Goal: Information Seeking & Learning: Learn about a topic

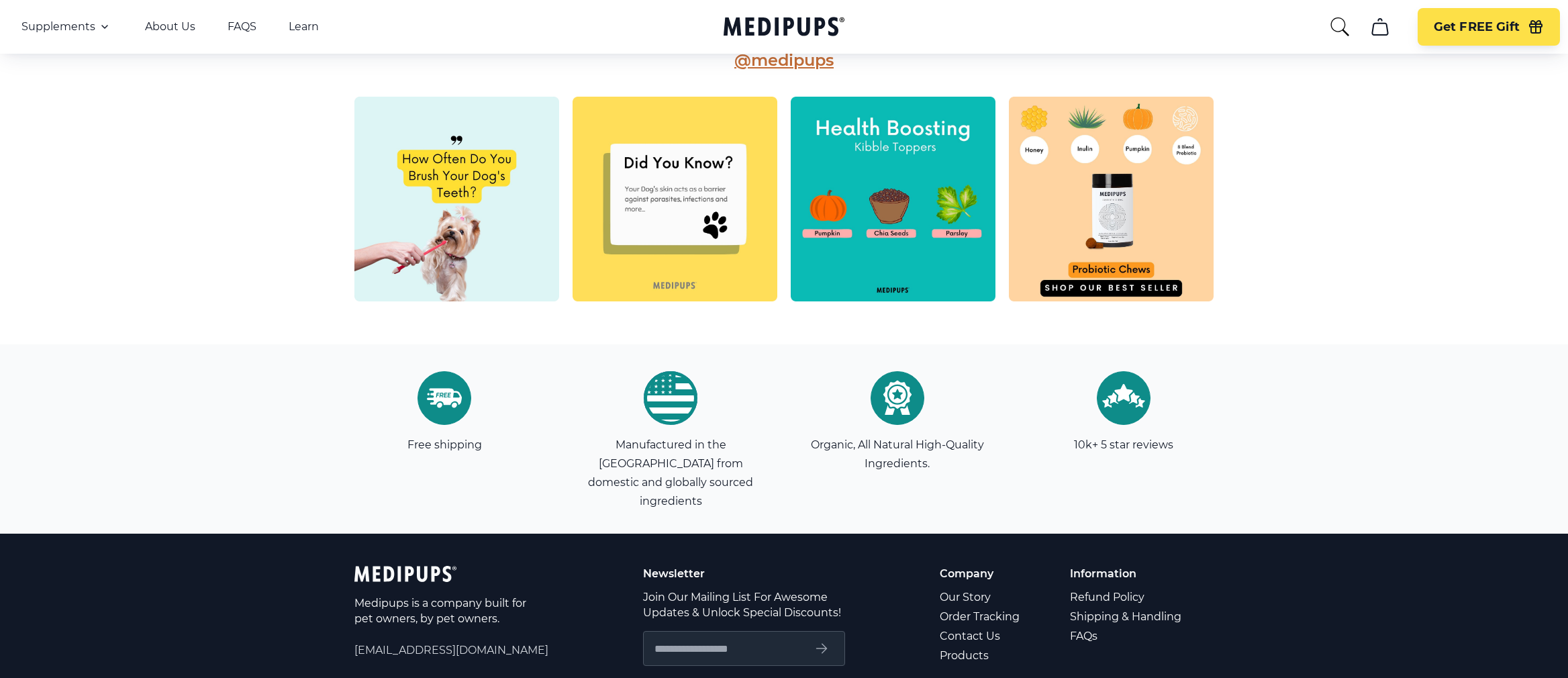
scroll to position [3774, 0]
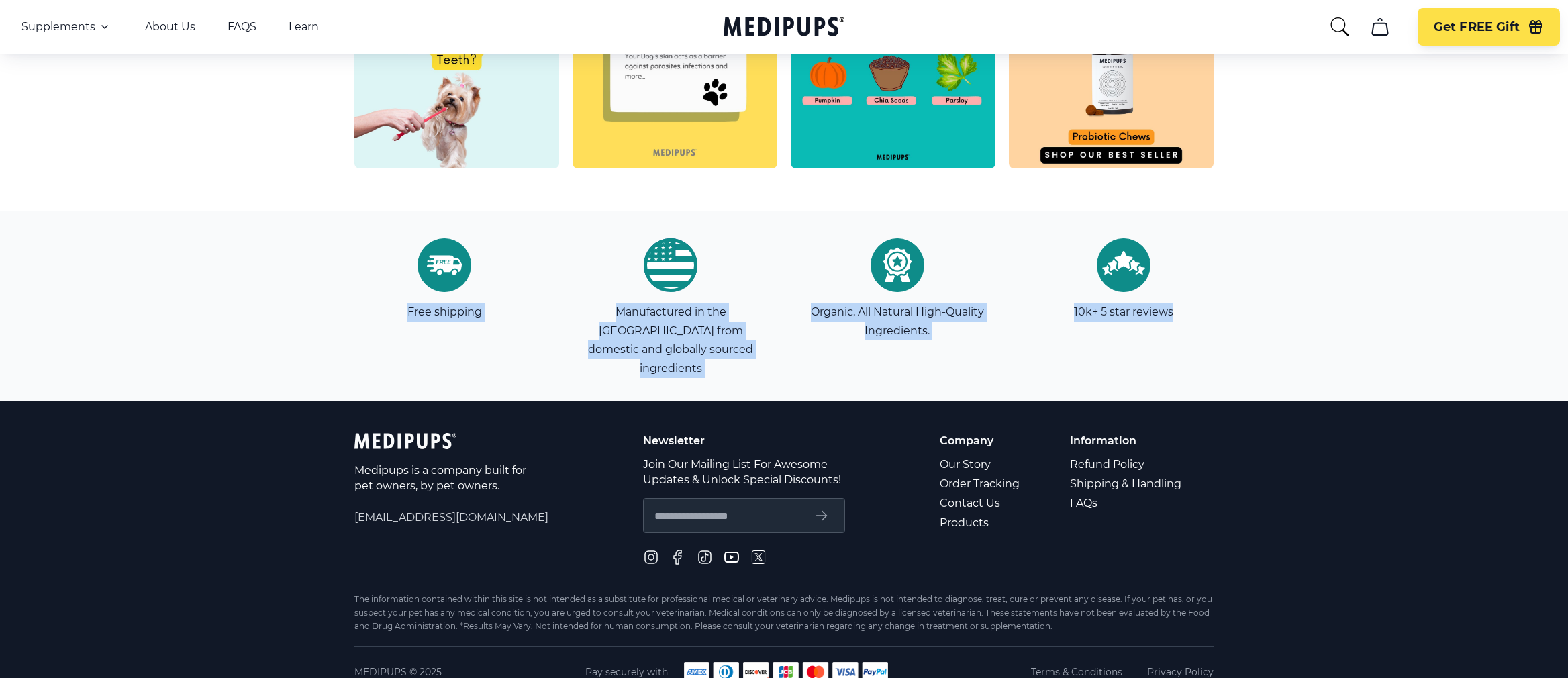
drag, startPoint x: 1197, startPoint y: 308, endPoint x: 394, endPoint y: 308, distance: 803.0
click at [394, 308] on section "Free shipping Manufactured in the [GEOGRAPHIC_DATA] from domestic and globally …" at bounding box center [784, 306] width 954 height 190
click at [1334, 276] on div "Free shipping Manufactured in the [GEOGRAPHIC_DATA] from domestic and globally …" at bounding box center [784, 306] width 1568 height 190
click at [1291, 299] on div "Free shipping Manufactured in the [GEOGRAPHIC_DATA] from domestic and globally …" at bounding box center [784, 306] width 1568 height 190
drag, startPoint x: 394, startPoint y: 310, endPoint x: 1232, endPoint y: 309, distance: 838.0
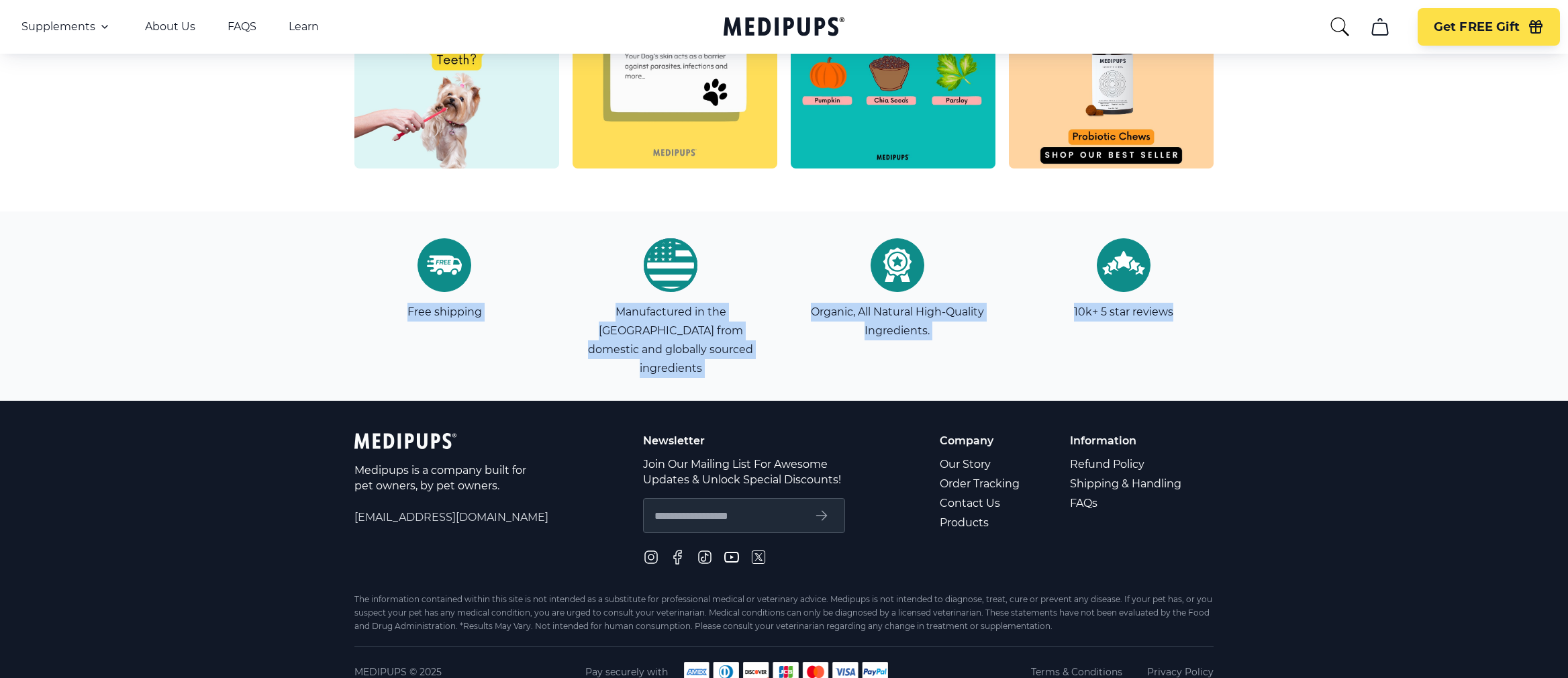
click at [1232, 309] on section "Free shipping Manufactured in the [GEOGRAPHIC_DATA] from domestic and globally …" at bounding box center [784, 306] width 954 height 190
click at [1297, 310] on div "Free shipping Manufactured in the [GEOGRAPHIC_DATA] from domestic and globally …" at bounding box center [784, 306] width 1568 height 190
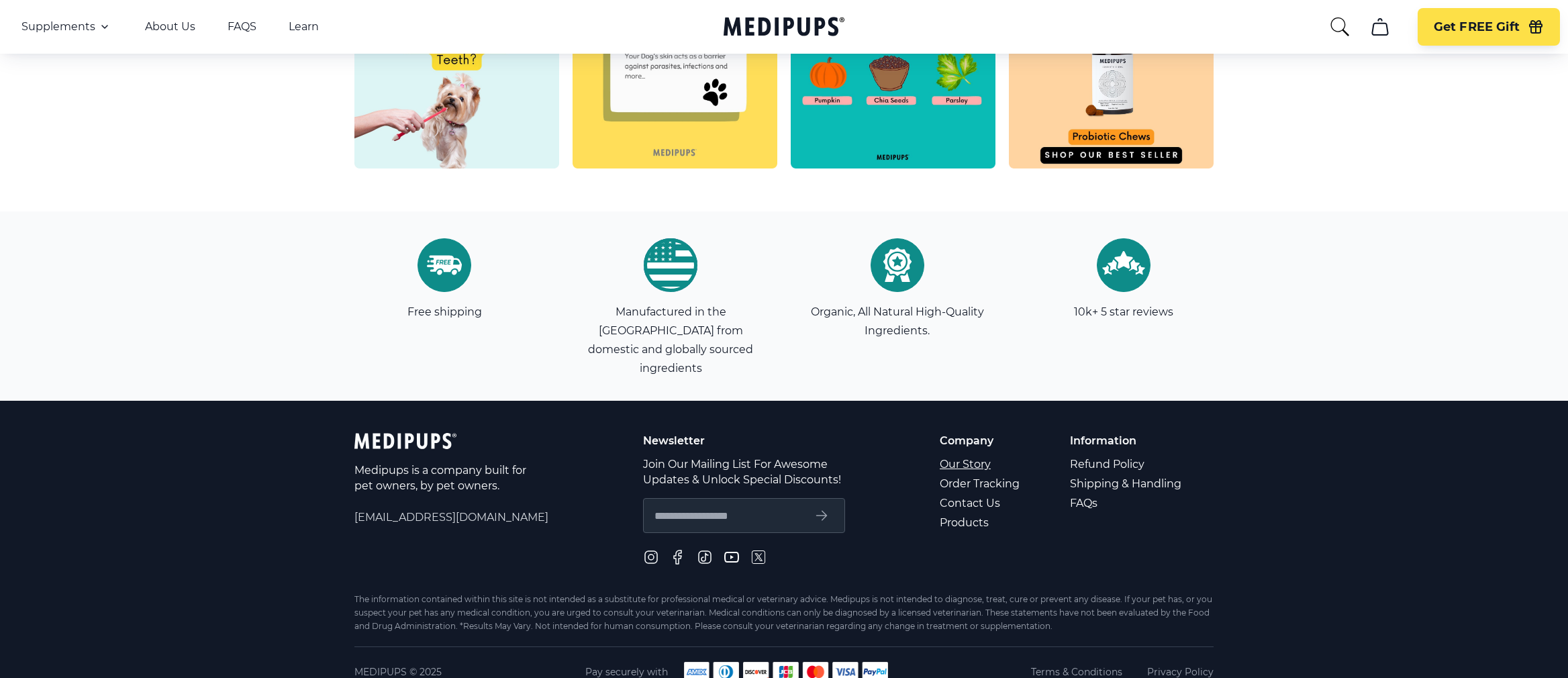
click at [962, 454] on link "Our Story" at bounding box center [981, 464] width 82 height 20
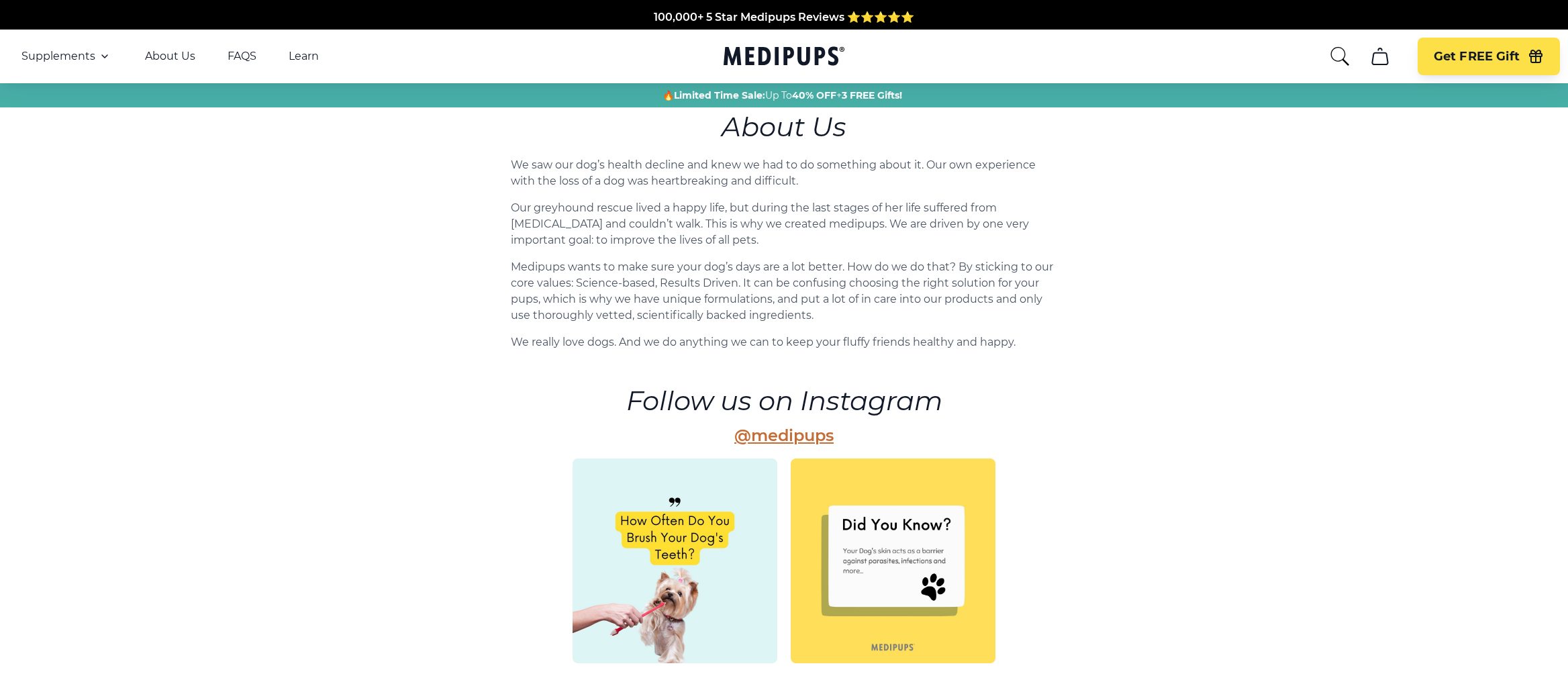
click at [1412, 234] on main "About Us We saw our dog’s health decline and knew we had to do something about …" at bounding box center [784, 533] width 1568 height 853
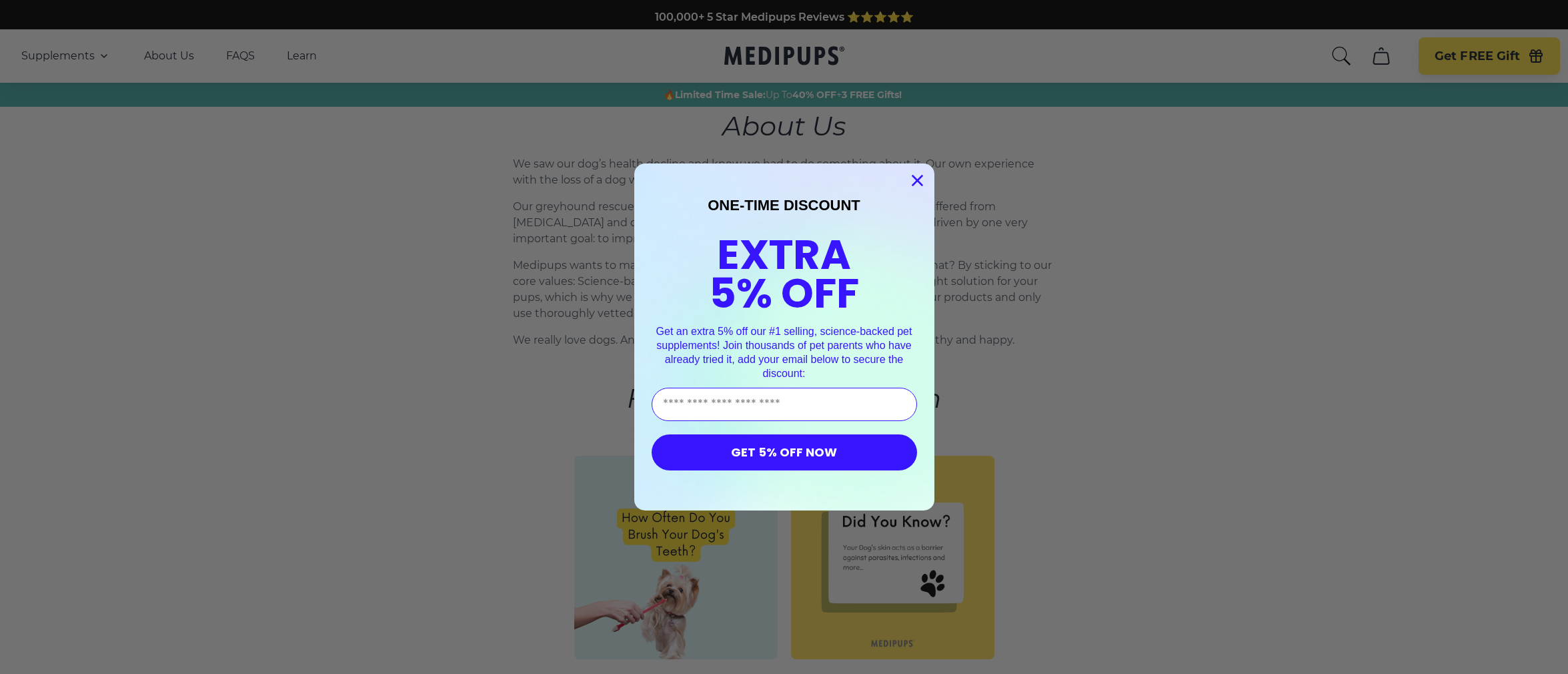
click at [916, 178] on icon "Close dialog" at bounding box center [917, 181] width 10 height 10
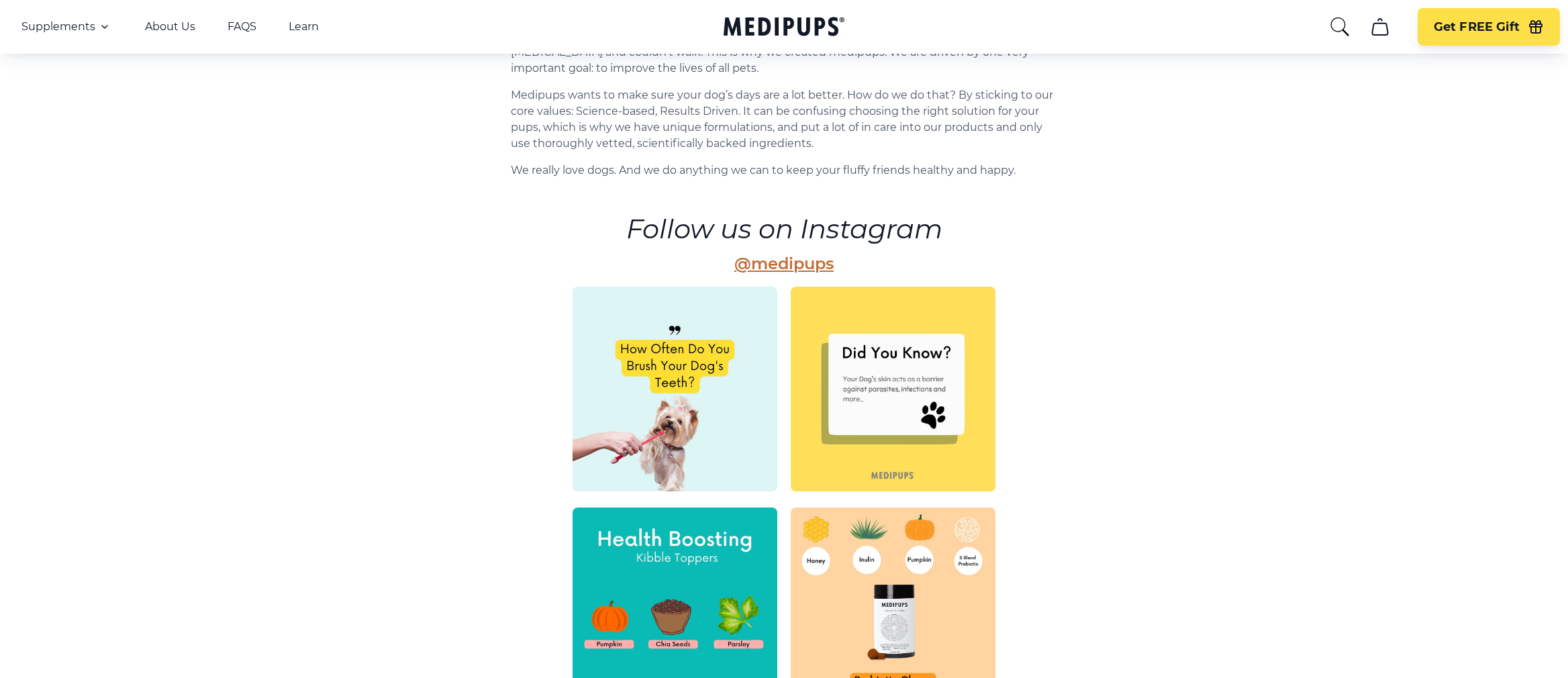
scroll to position [578, 0]
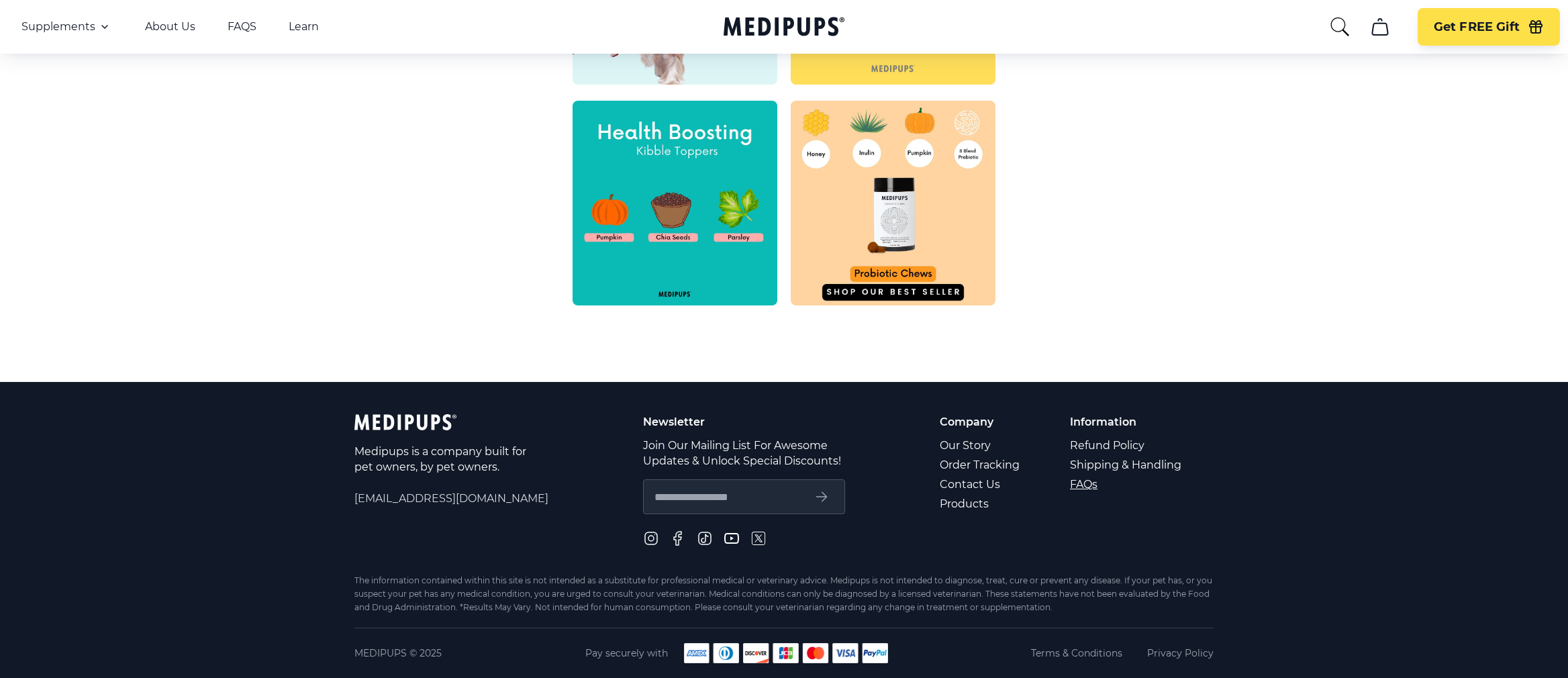
click at [1087, 482] on link "FAQs" at bounding box center [1126, 485] width 113 height 20
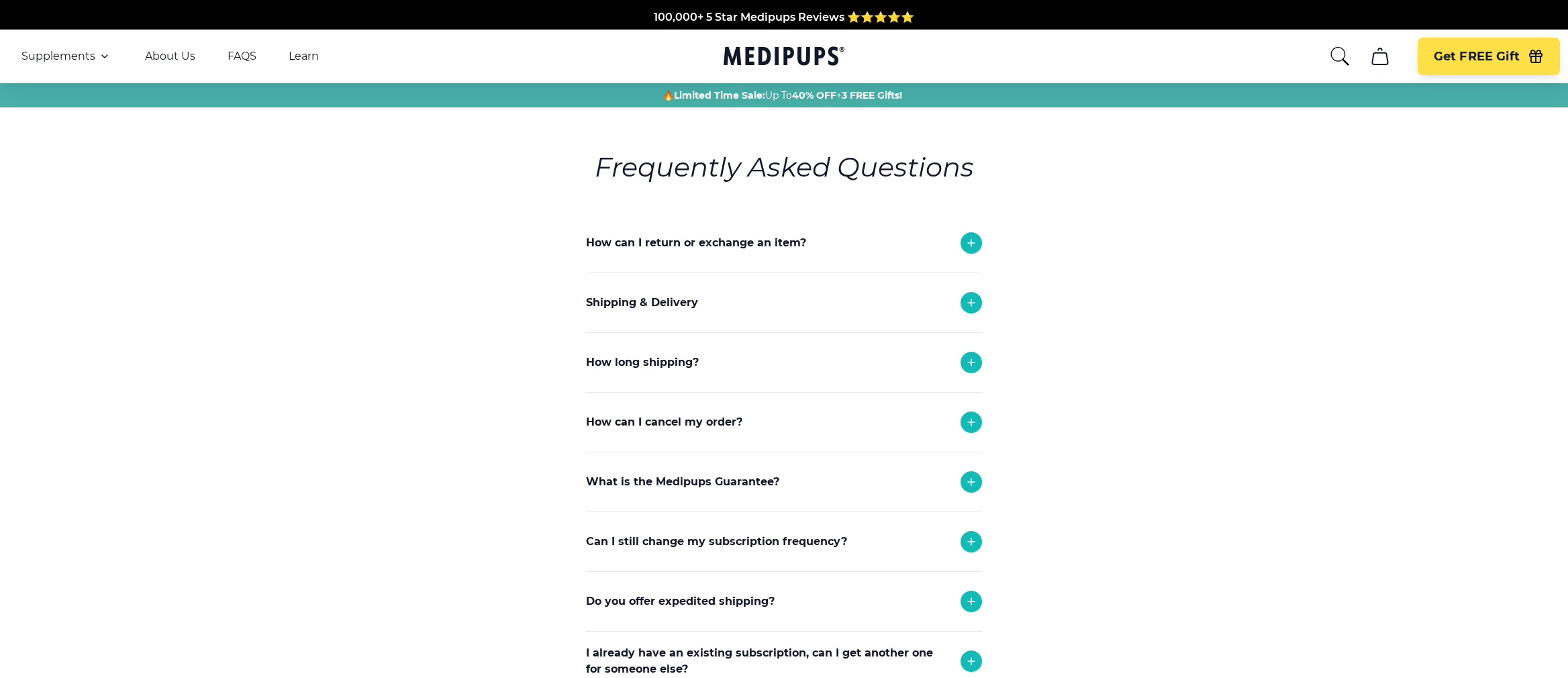
click at [970, 242] on icon at bounding box center [971, 242] width 16 height 16
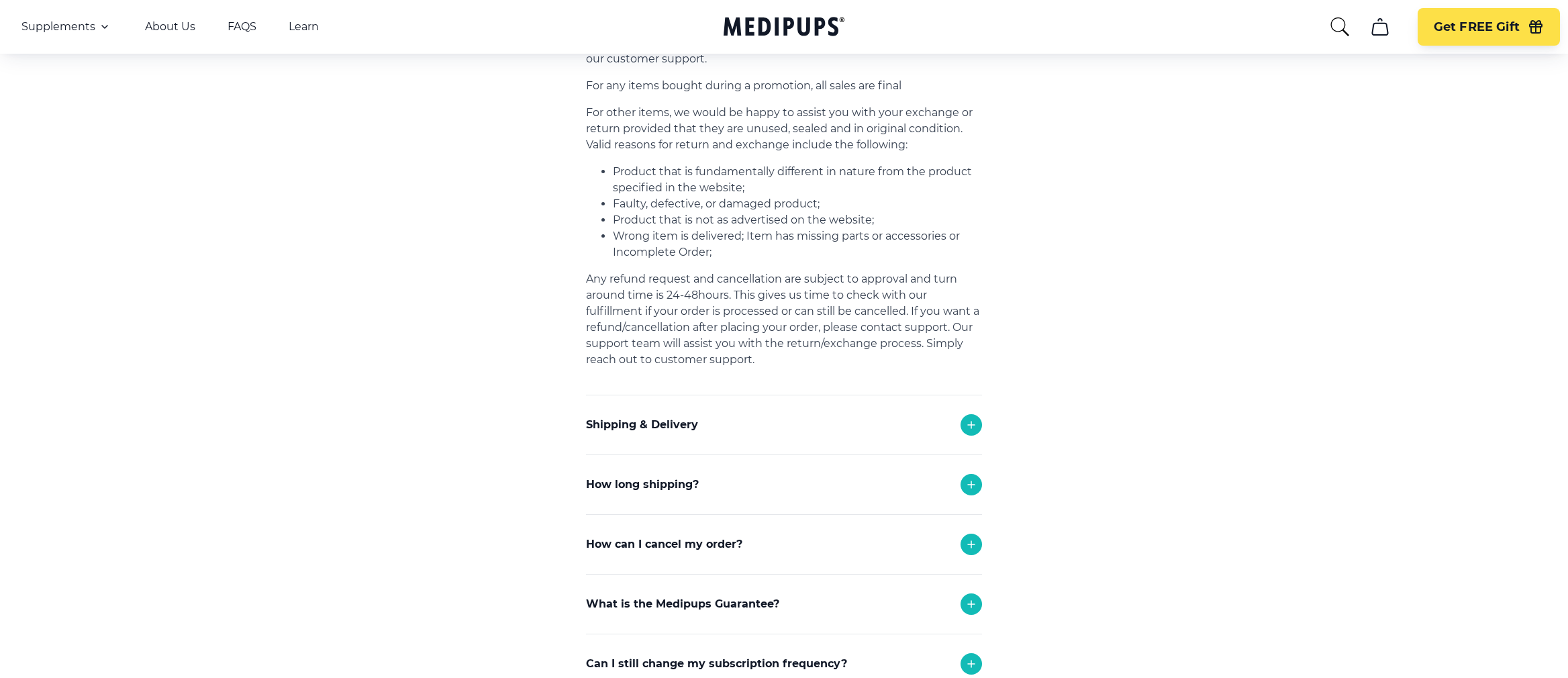
scroll to position [269, 0]
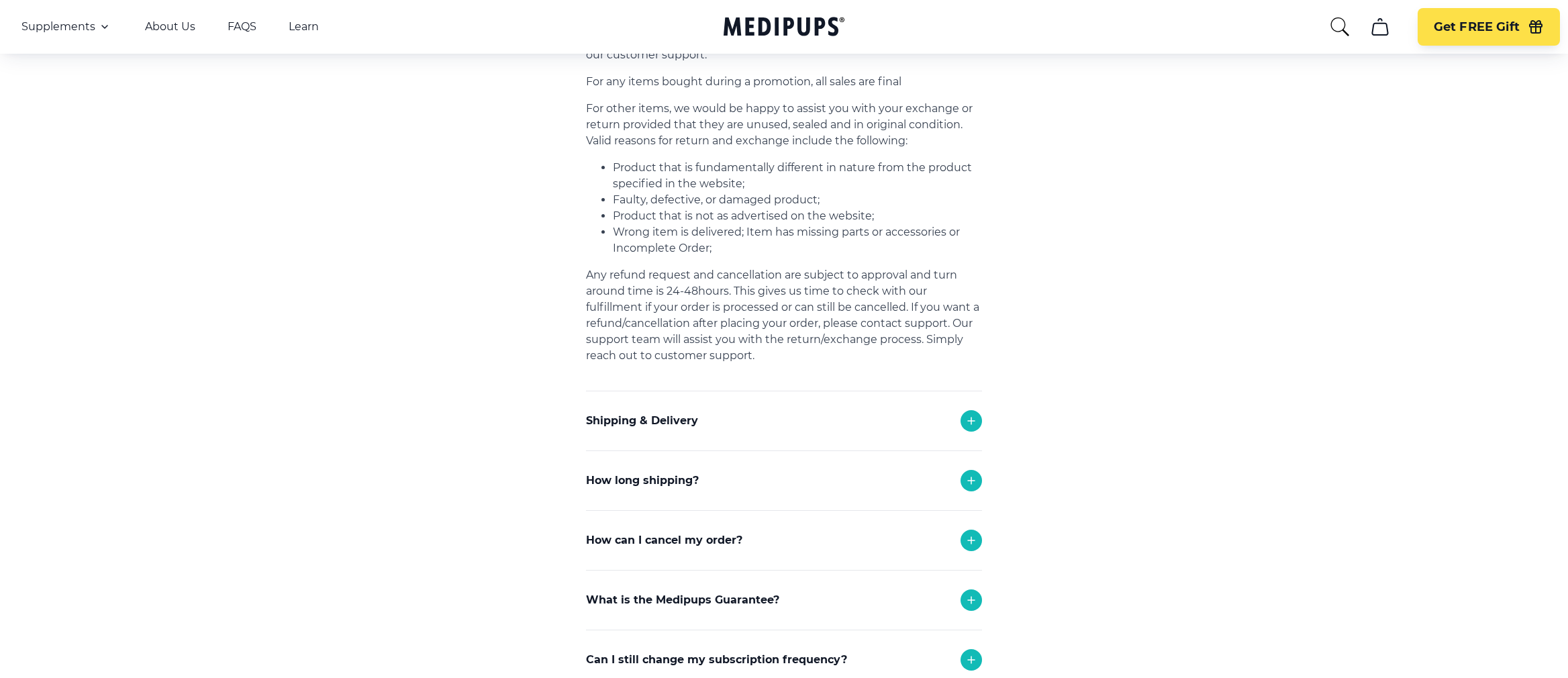
click at [975, 419] on icon at bounding box center [971, 421] width 16 height 16
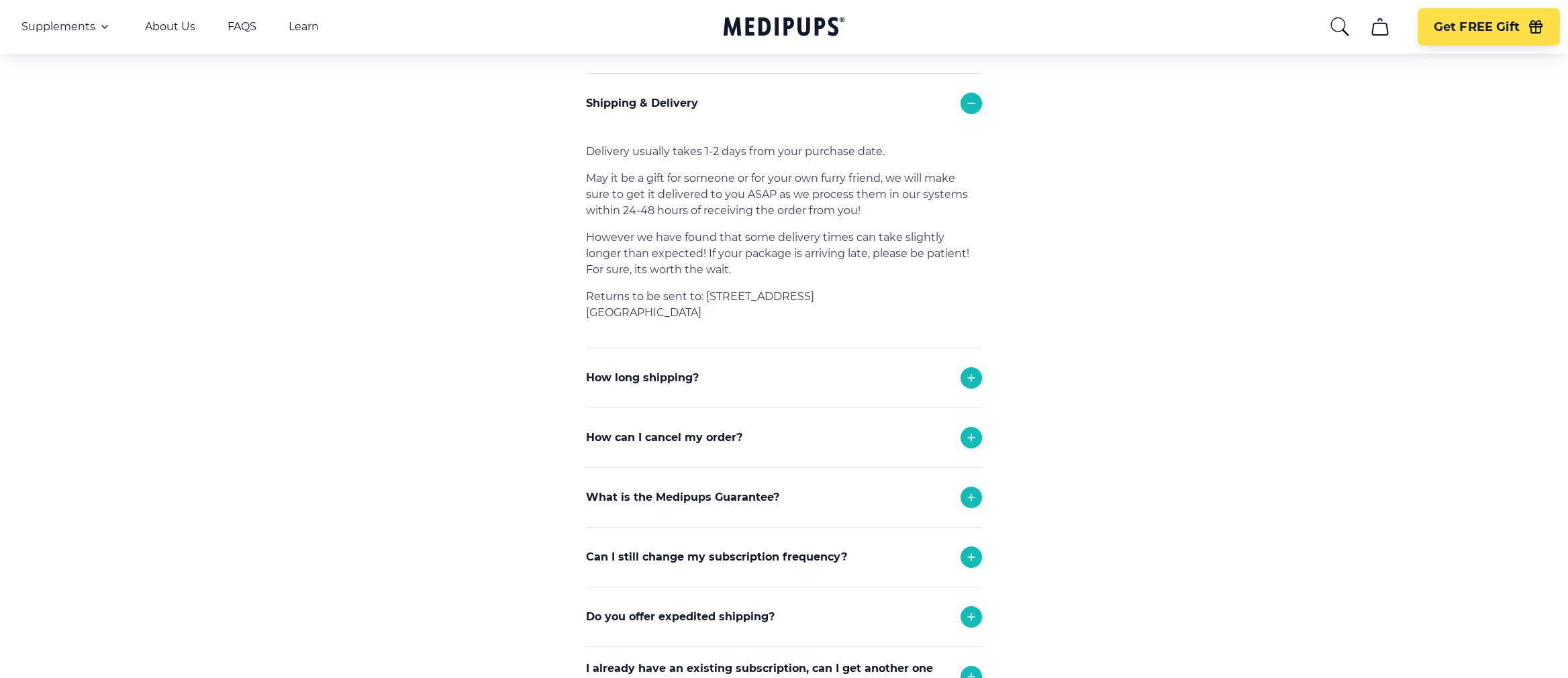
scroll to position [604, 0]
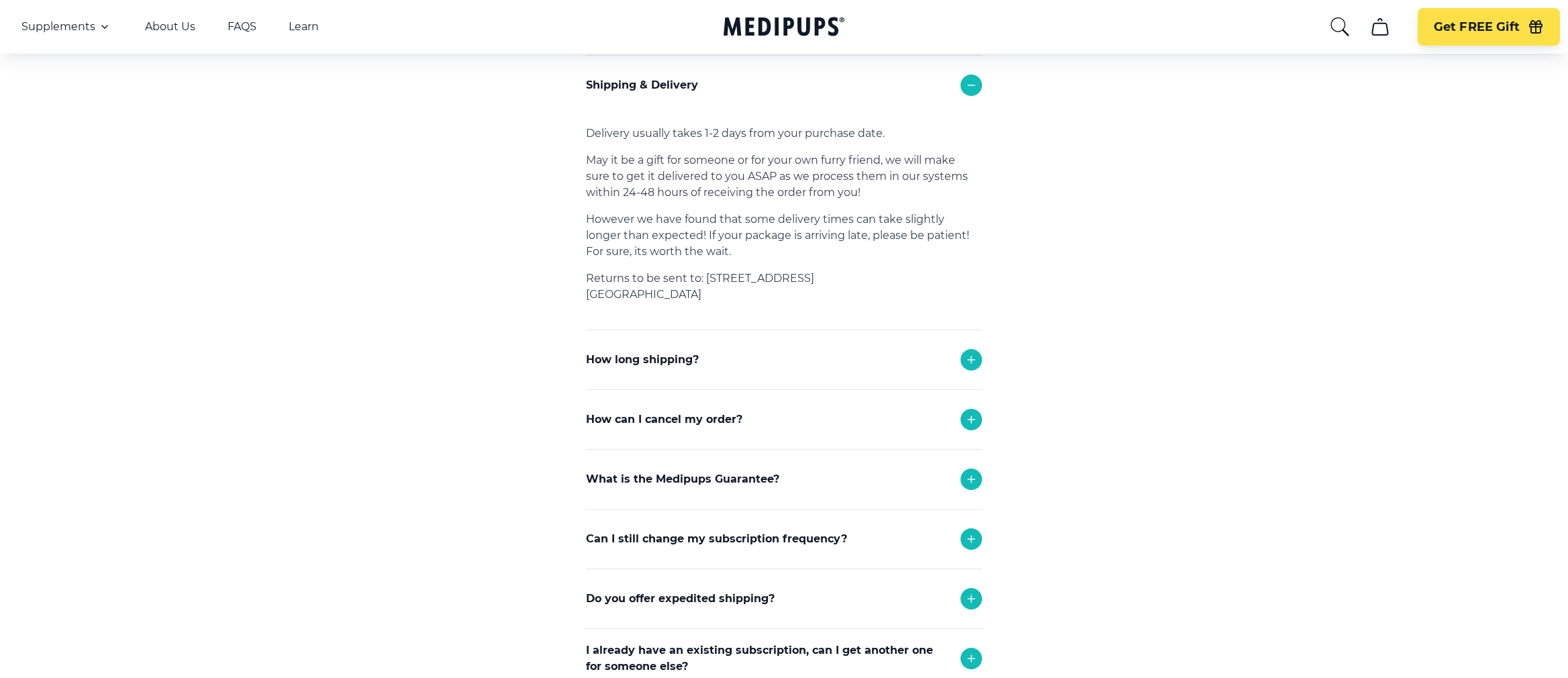
click at [972, 356] on icon at bounding box center [971, 360] width 16 height 16
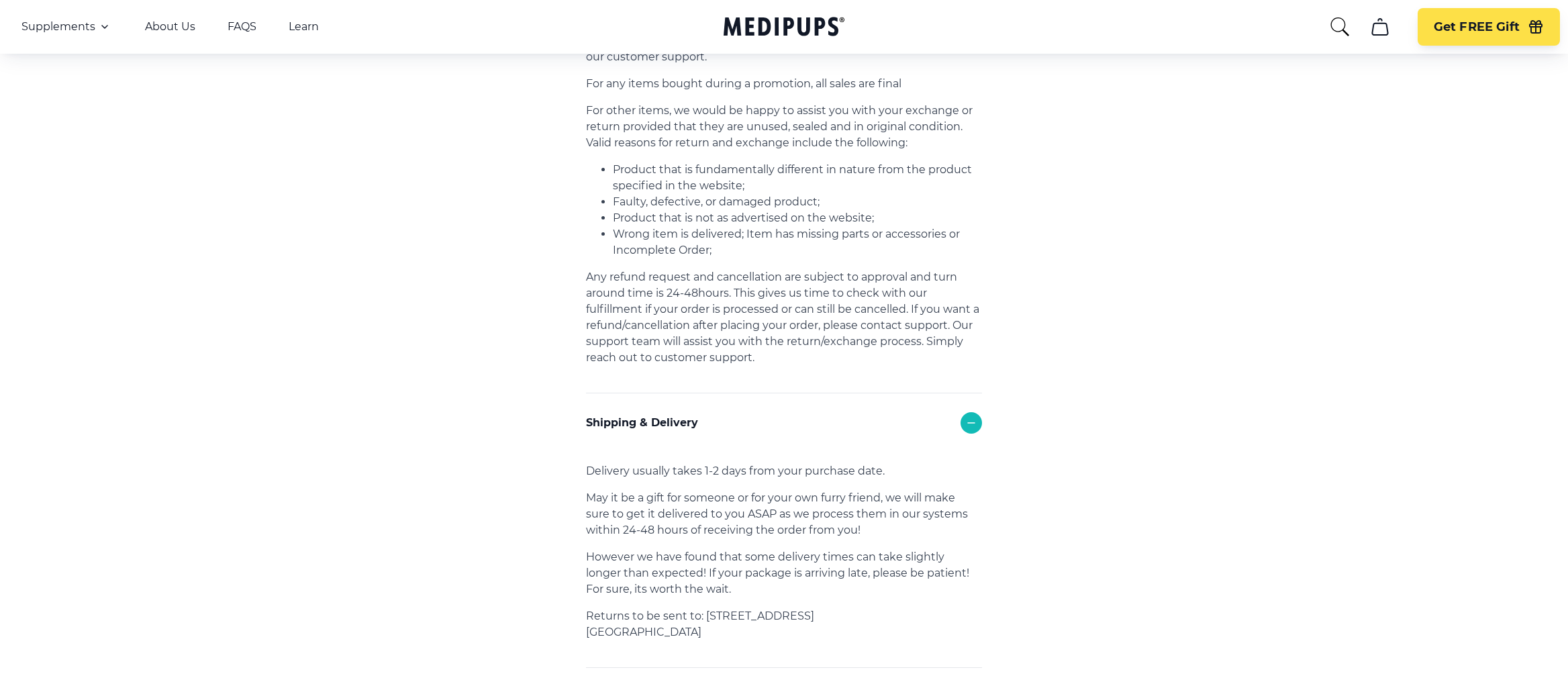
scroll to position [0, 0]
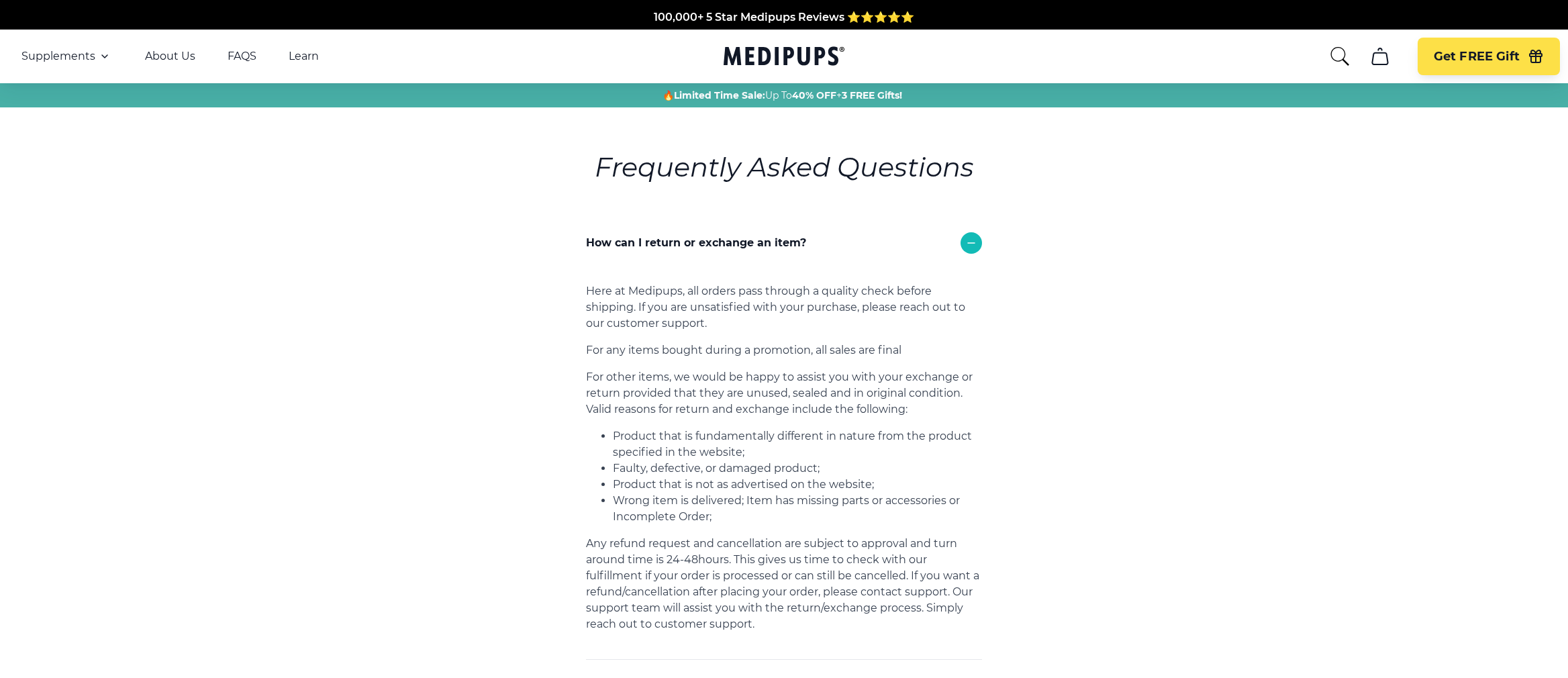
click at [164, 53] on link "About Us" at bounding box center [170, 57] width 51 height 14
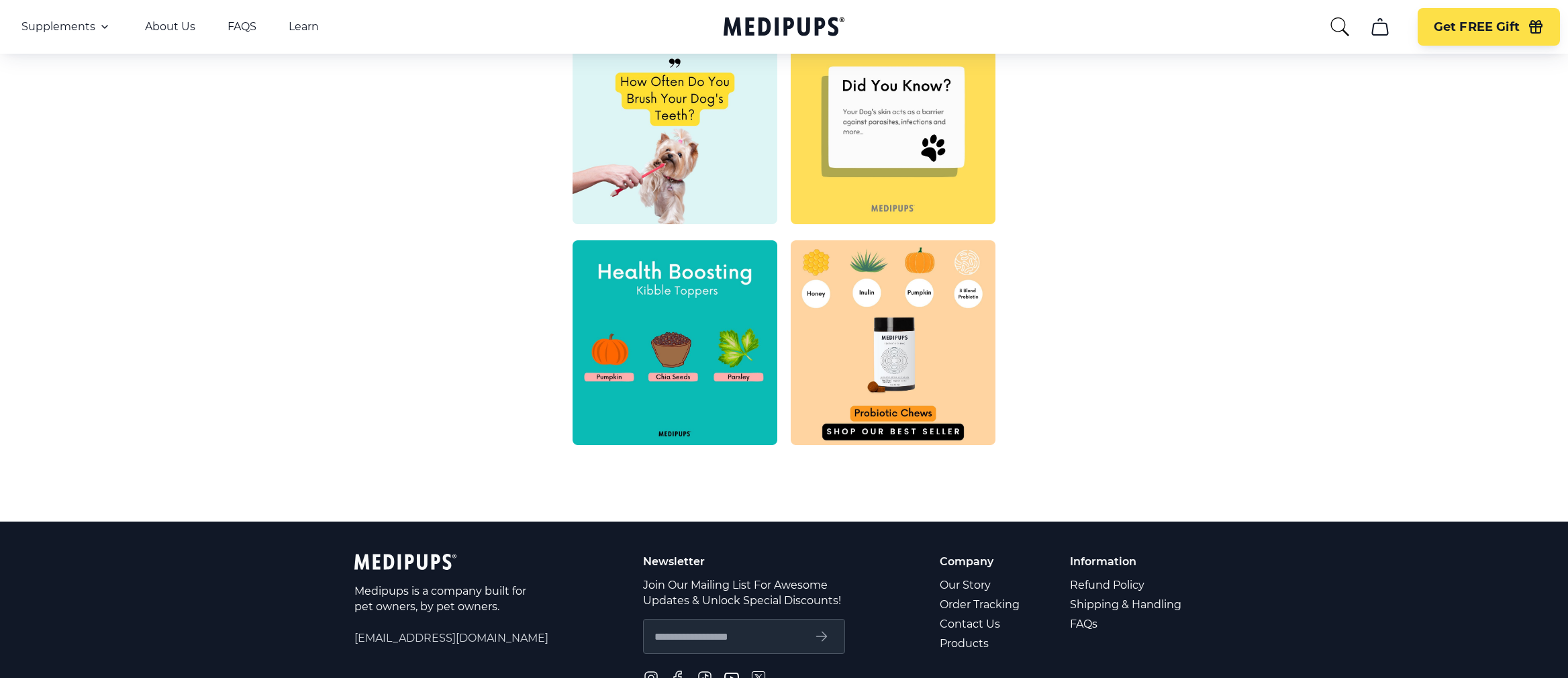
scroll to position [578, 0]
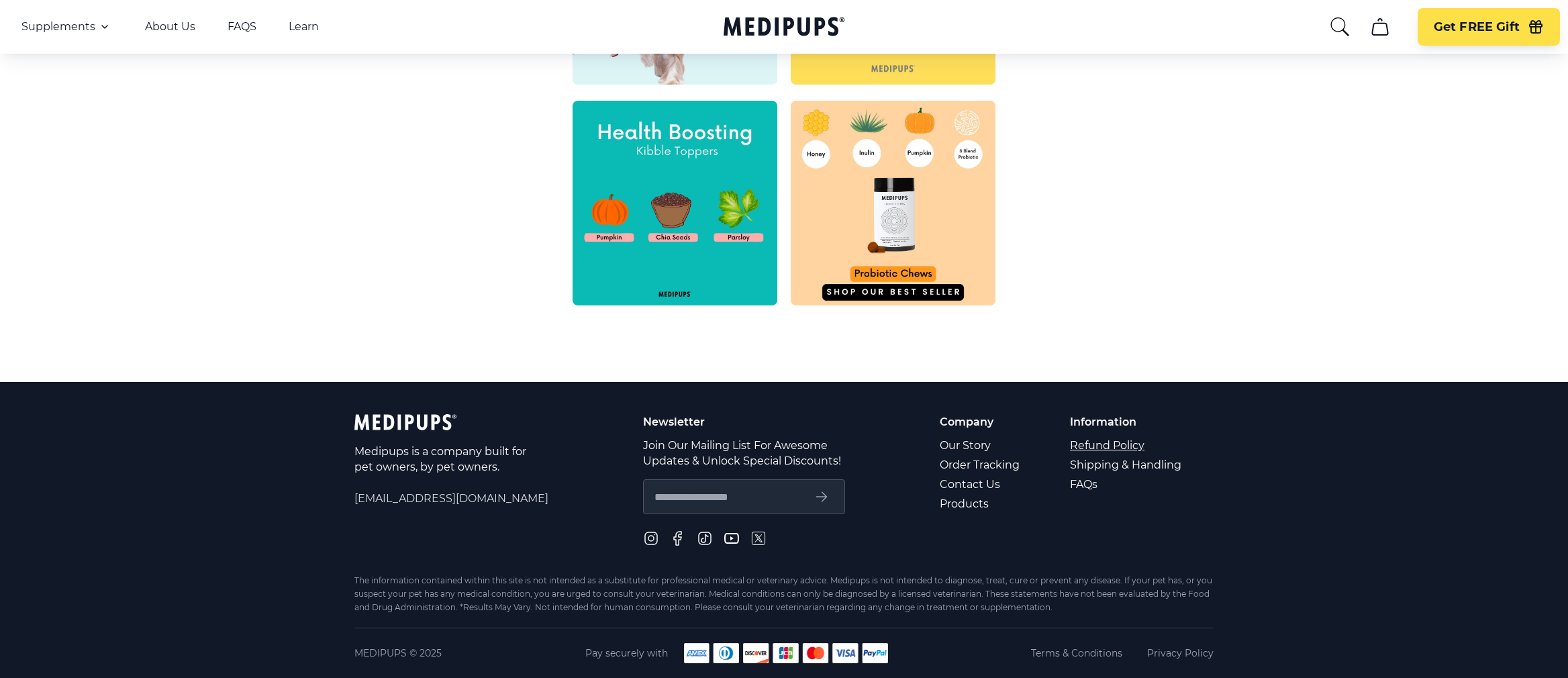
click at [1125, 444] on link "Refund Policy" at bounding box center [1126, 445] width 113 height 20
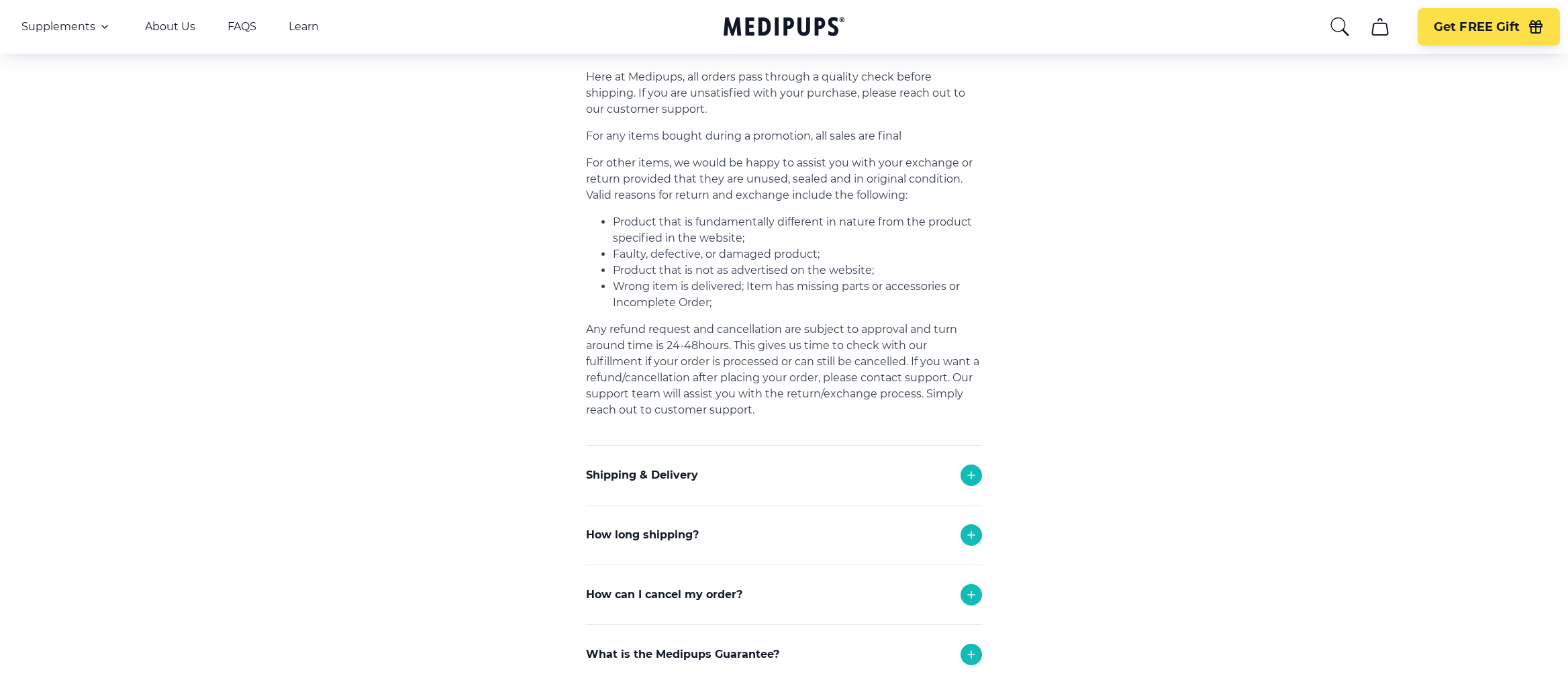
scroll to position [213, 0]
